Goal: Navigation & Orientation: Find specific page/section

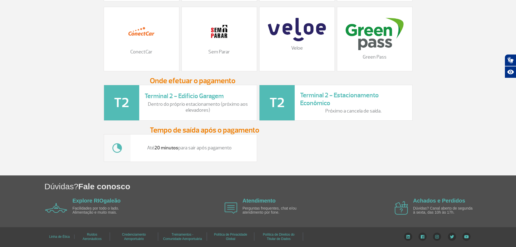
scroll to position [720, 0]
click at [258, 201] on link "Atendimento" at bounding box center [258, 200] width 33 height 6
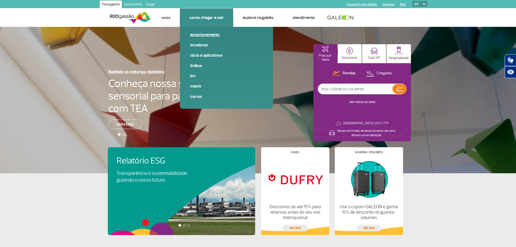
click at [211, 34] on link "Estacionamento" at bounding box center [226, 35] width 73 height 6
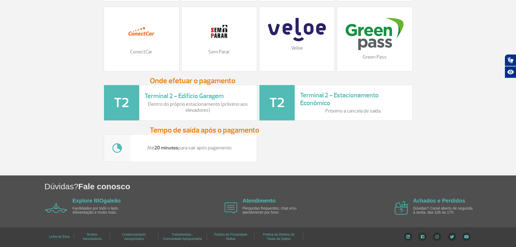
scroll to position [720, 0]
